Goal: Information Seeking & Learning: Learn about a topic

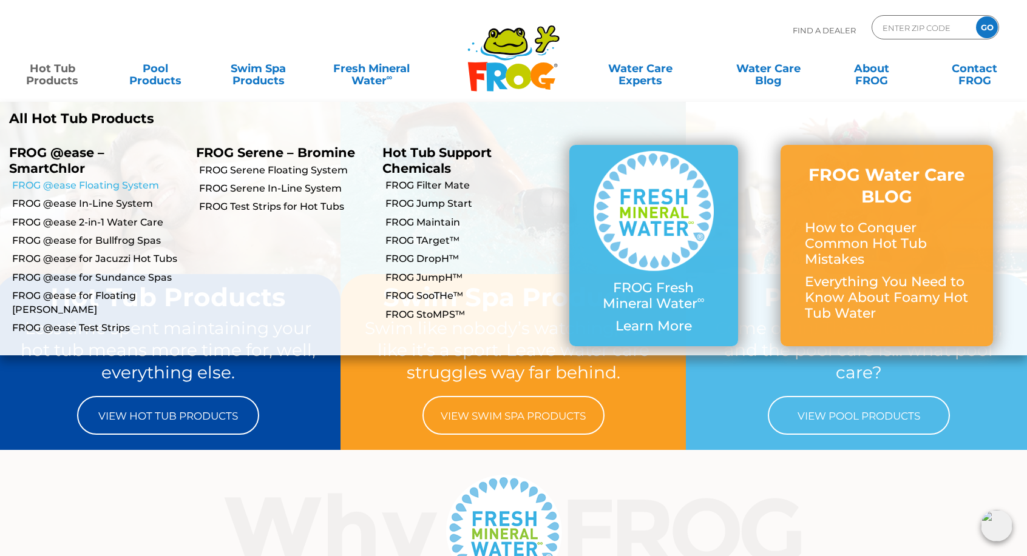
click at [69, 190] on link "FROG @ease Floating System" at bounding box center [99, 185] width 175 height 13
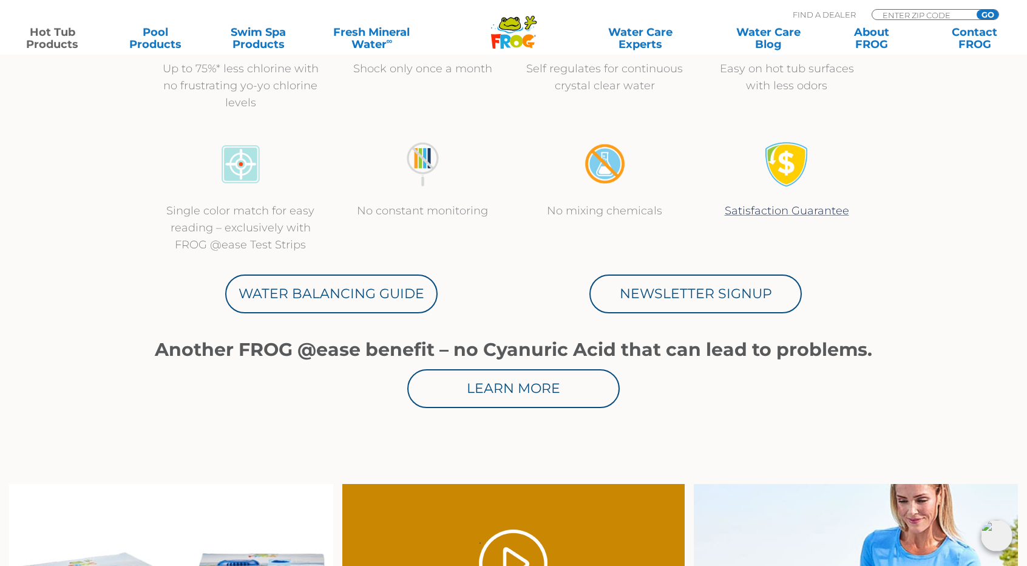
scroll to position [546, 0]
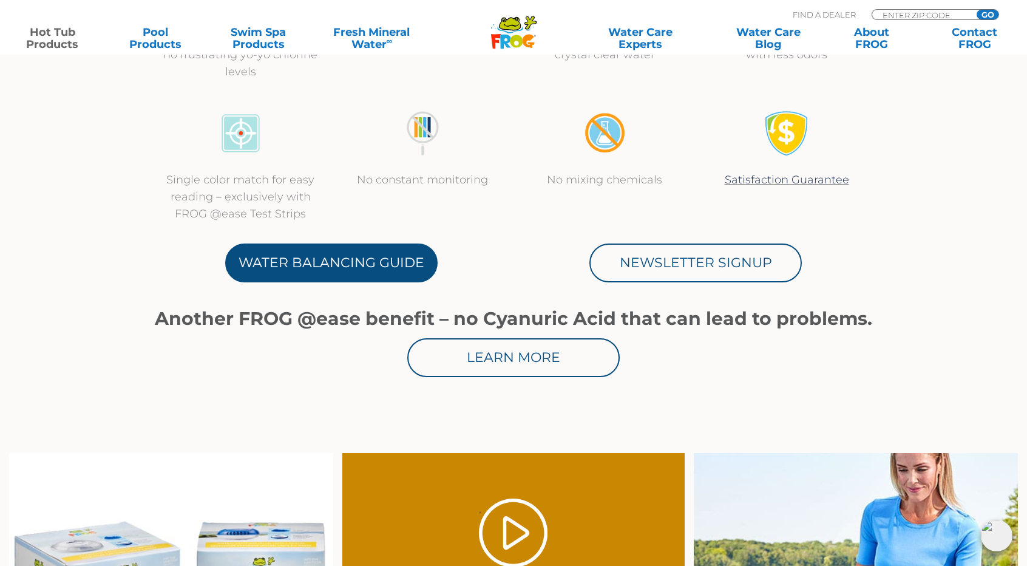
click at [330, 260] on link "Water Balancing Guide" at bounding box center [331, 262] width 212 height 39
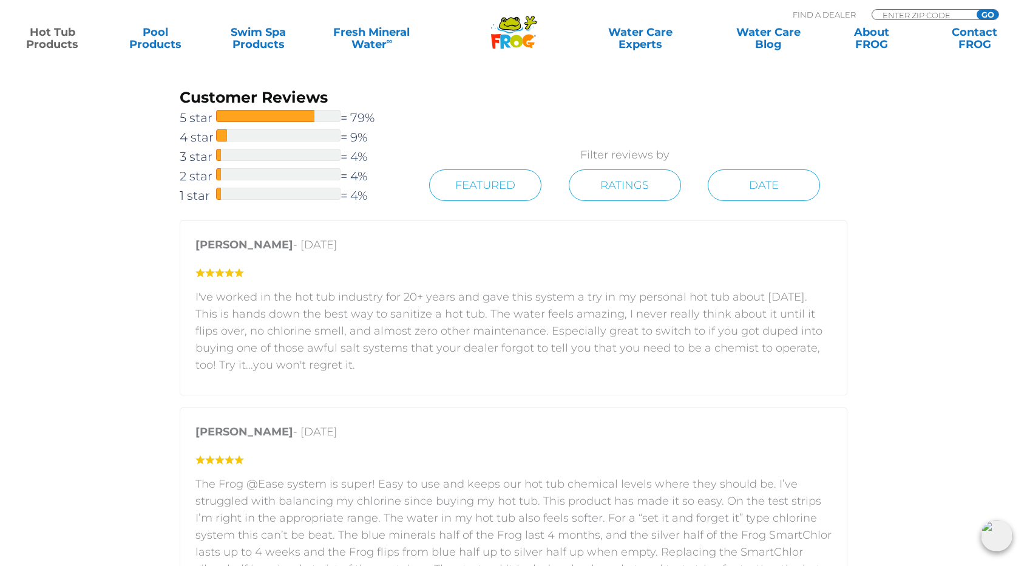
scroll to position [1865, 0]
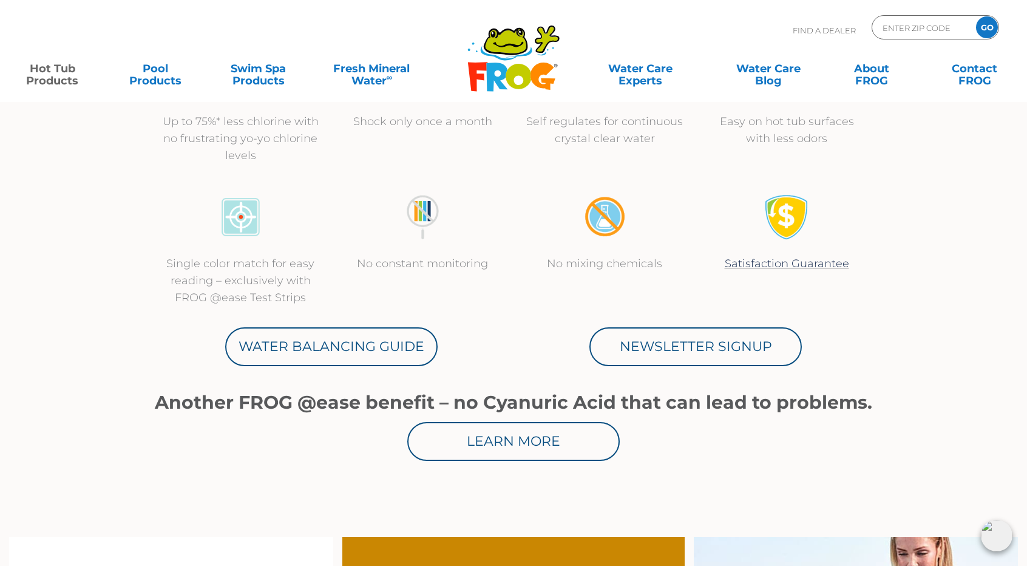
scroll to position [485, 0]
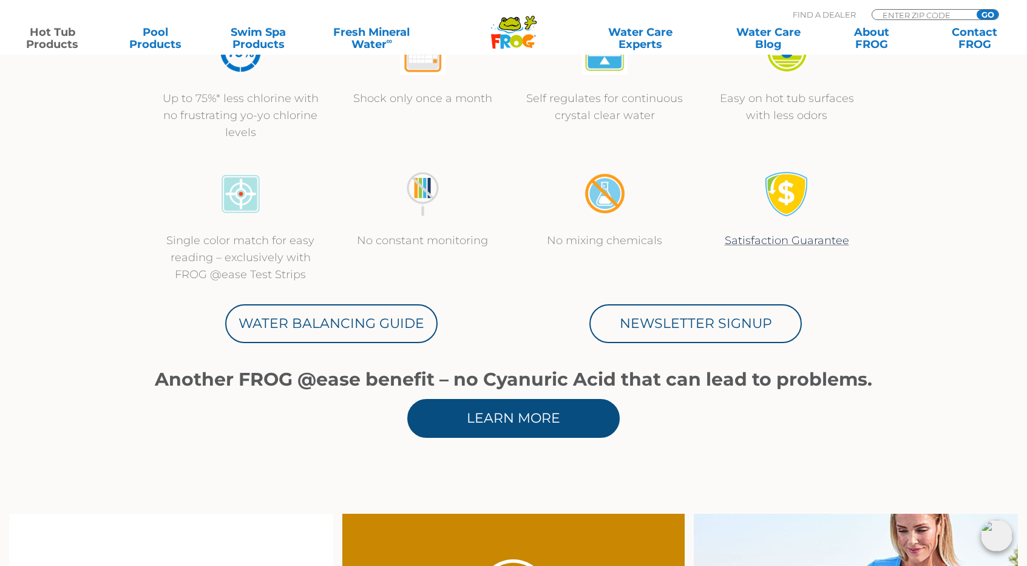
click at [522, 401] on link "Learn More" at bounding box center [513, 418] width 212 height 39
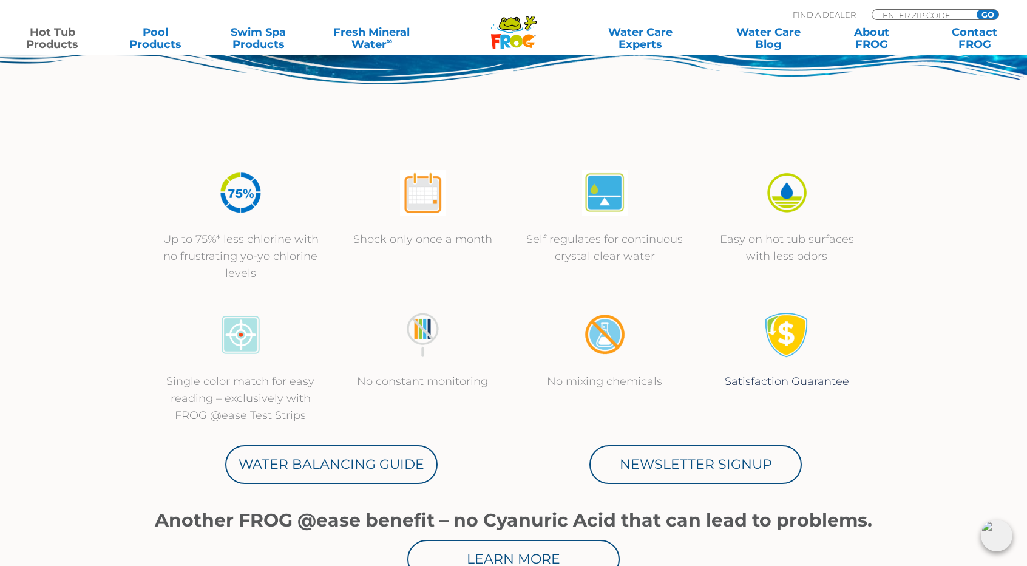
scroll to position [425, 0]
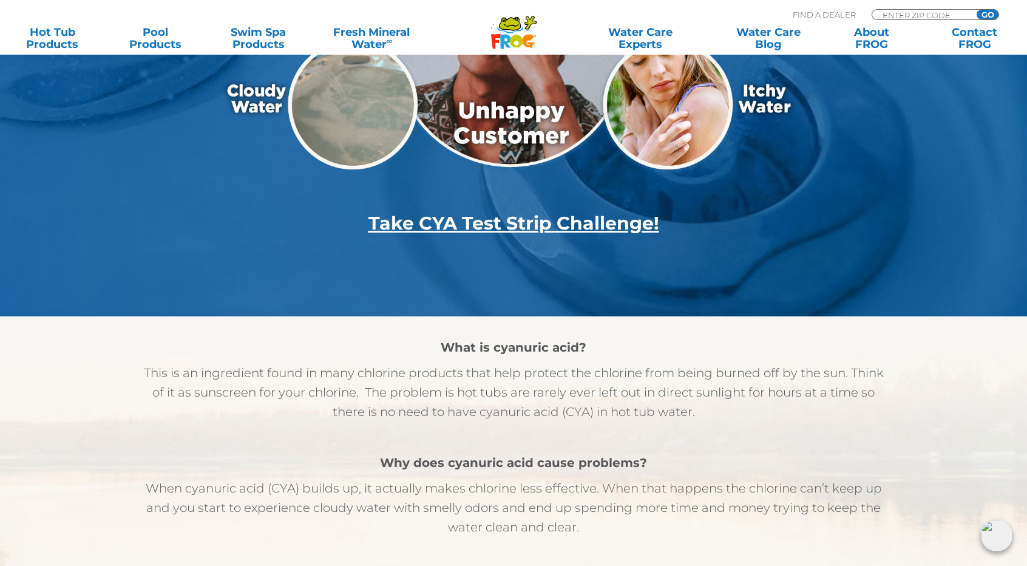
scroll to position [910, 0]
